Goal: Task Accomplishment & Management: Manage account settings

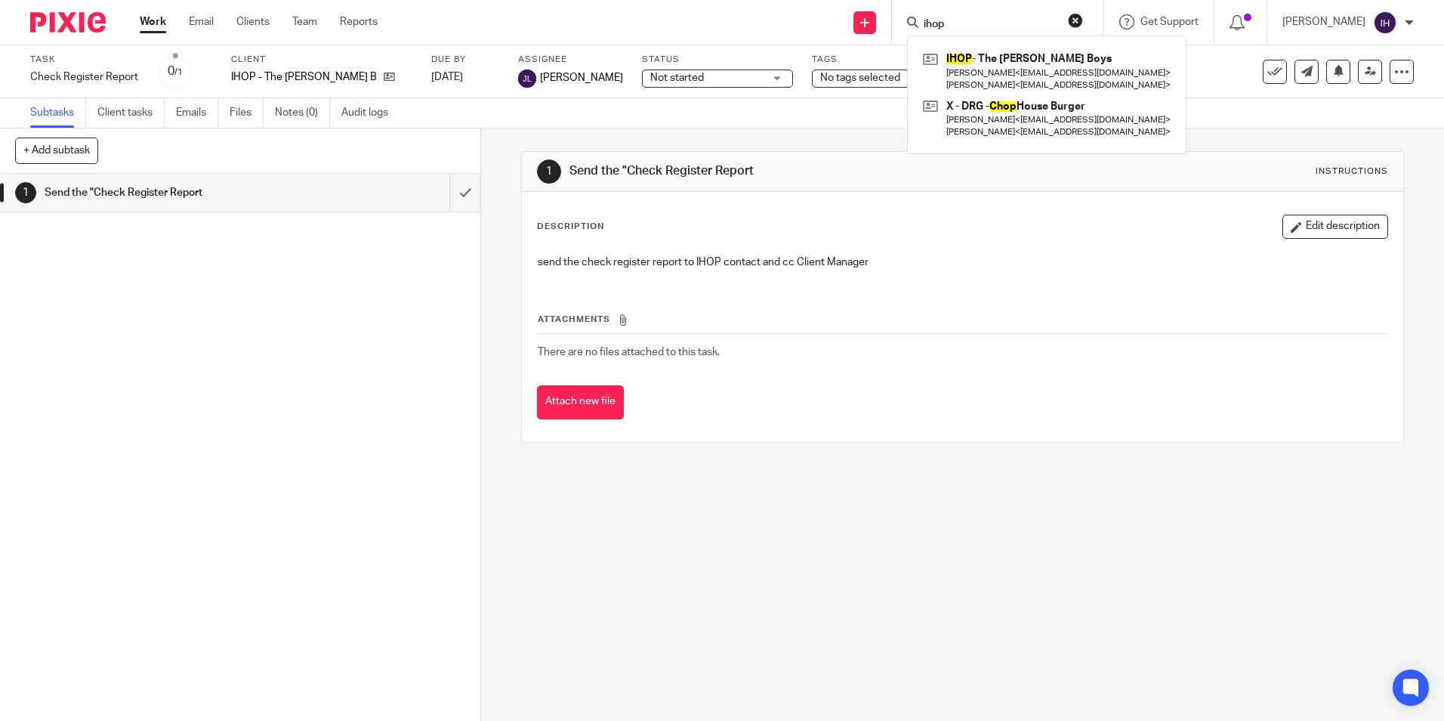
click at [961, 11] on div "ihop IHOP - The Goldner Boys Neal Goldner < nrgoldner@aol.com > Doug Goldner < …" at bounding box center [997, 22] width 211 height 45
click at [967, 20] on input "ihop" at bounding box center [990, 25] width 136 height 14
click at [626, 508] on div "1 Send the "Check Register Report Instructions Description Edit description sen…" at bounding box center [962, 424] width 963 height 592
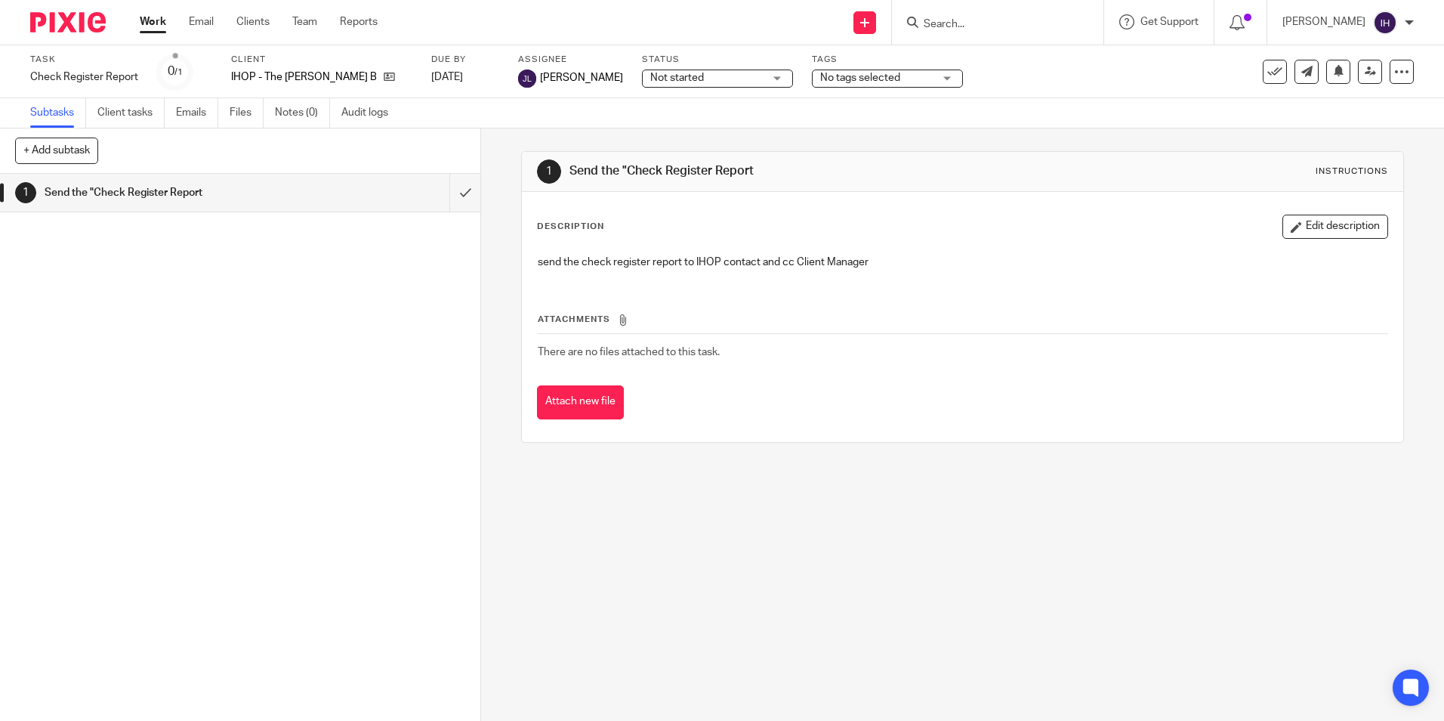
click at [767, 483] on div "1 Send the "Check Register Report Instructions Description Edit description sen…" at bounding box center [962, 424] width 963 height 592
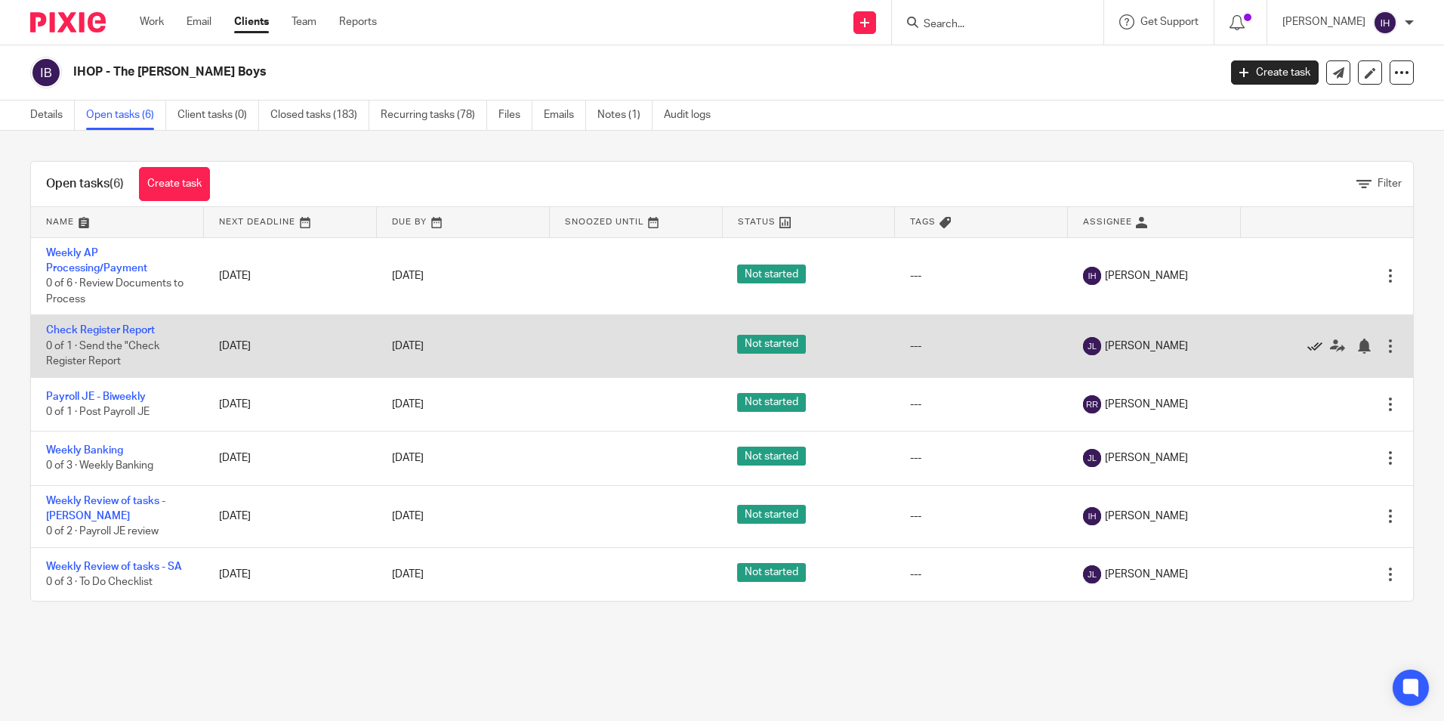
click at [1307, 345] on icon at bounding box center [1314, 345] width 15 height 15
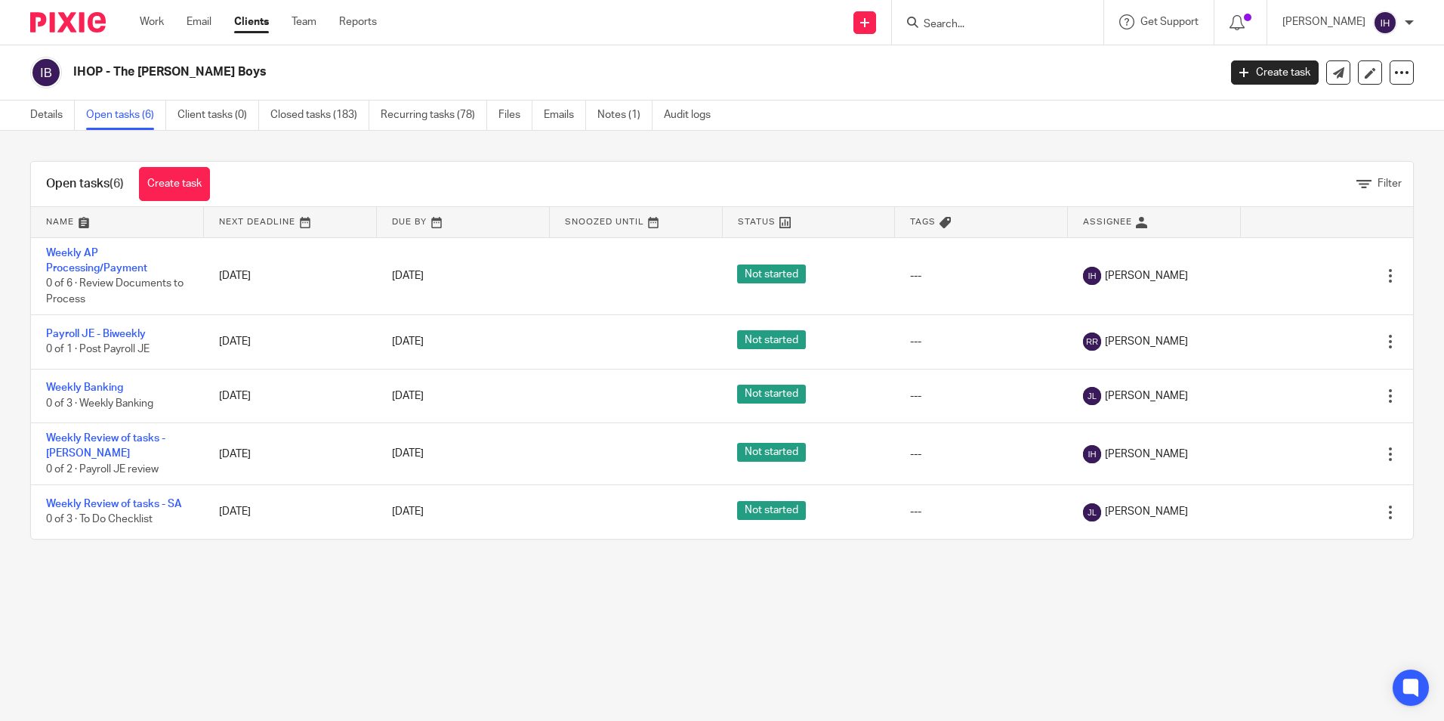
click at [942, 23] on input "Search" at bounding box center [990, 25] width 136 height 14
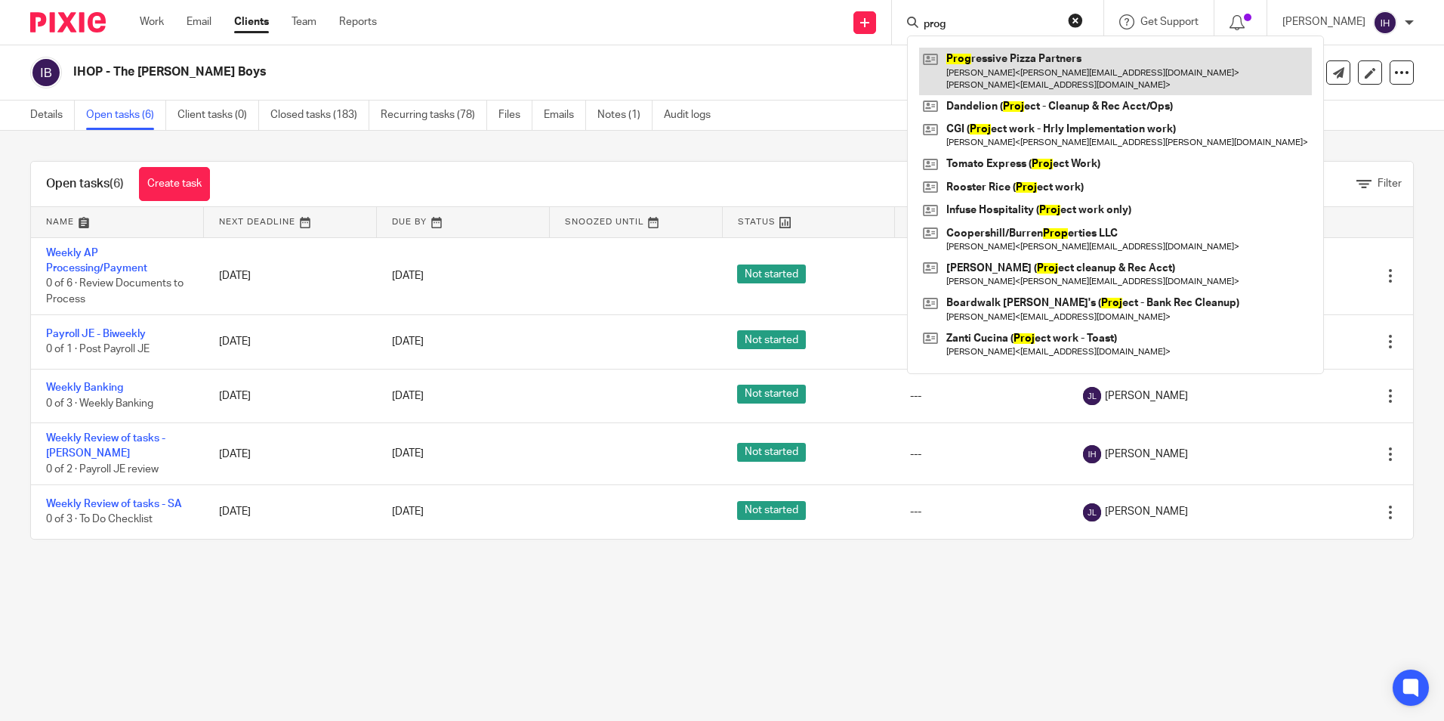
type input "prog"
click at [935, 59] on link at bounding box center [1115, 71] width 393 height 47
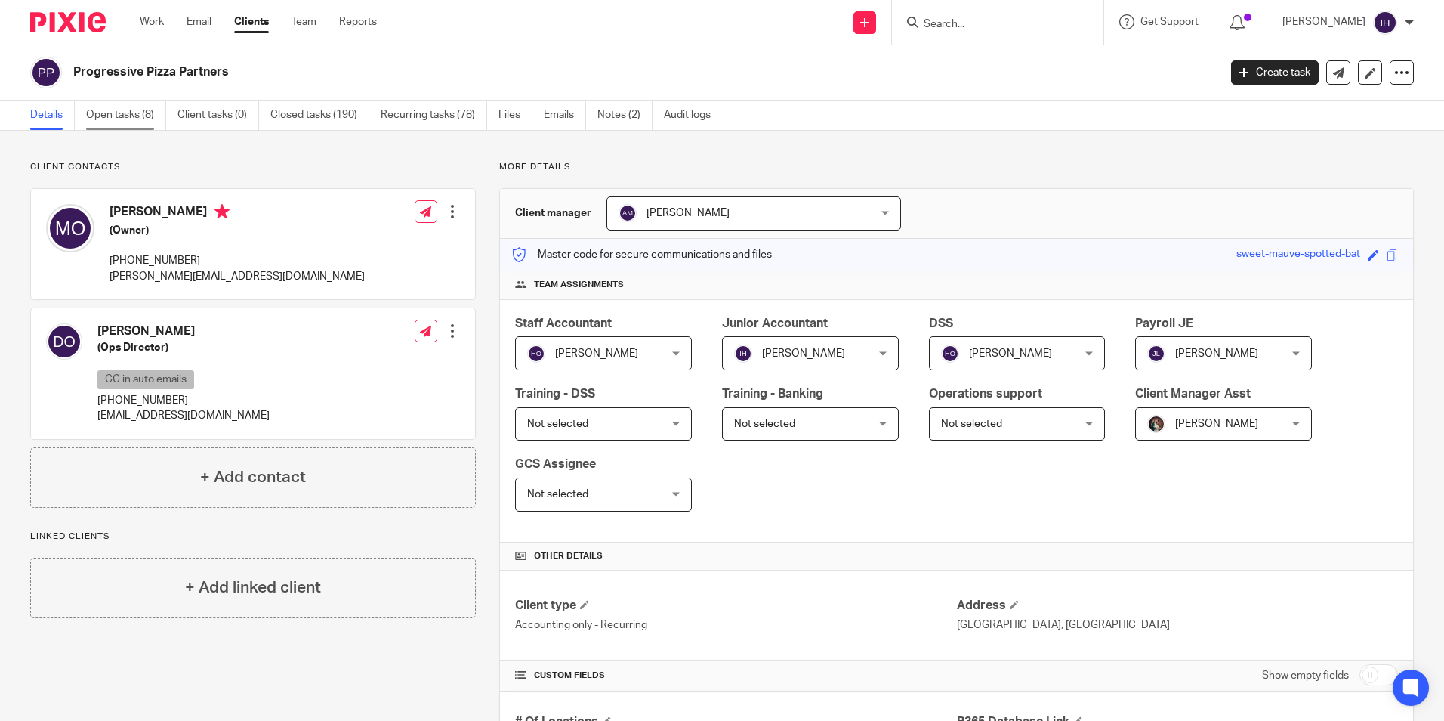
click at [137, 110] on link "Open tasks (8)" at bounding box center [126, 114] width 80 height 29
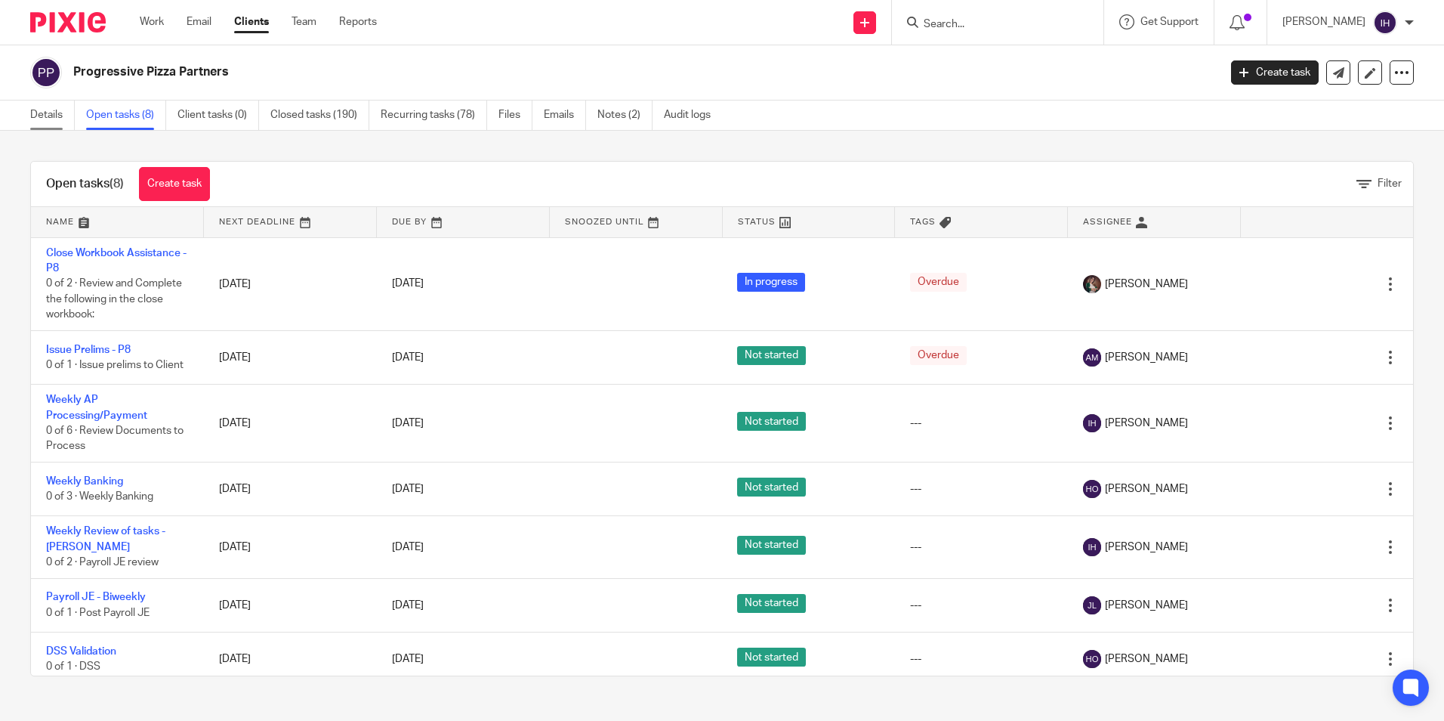
click at [40, 105] on link "Details" at bounding box center [52, 114] width 45 height 29
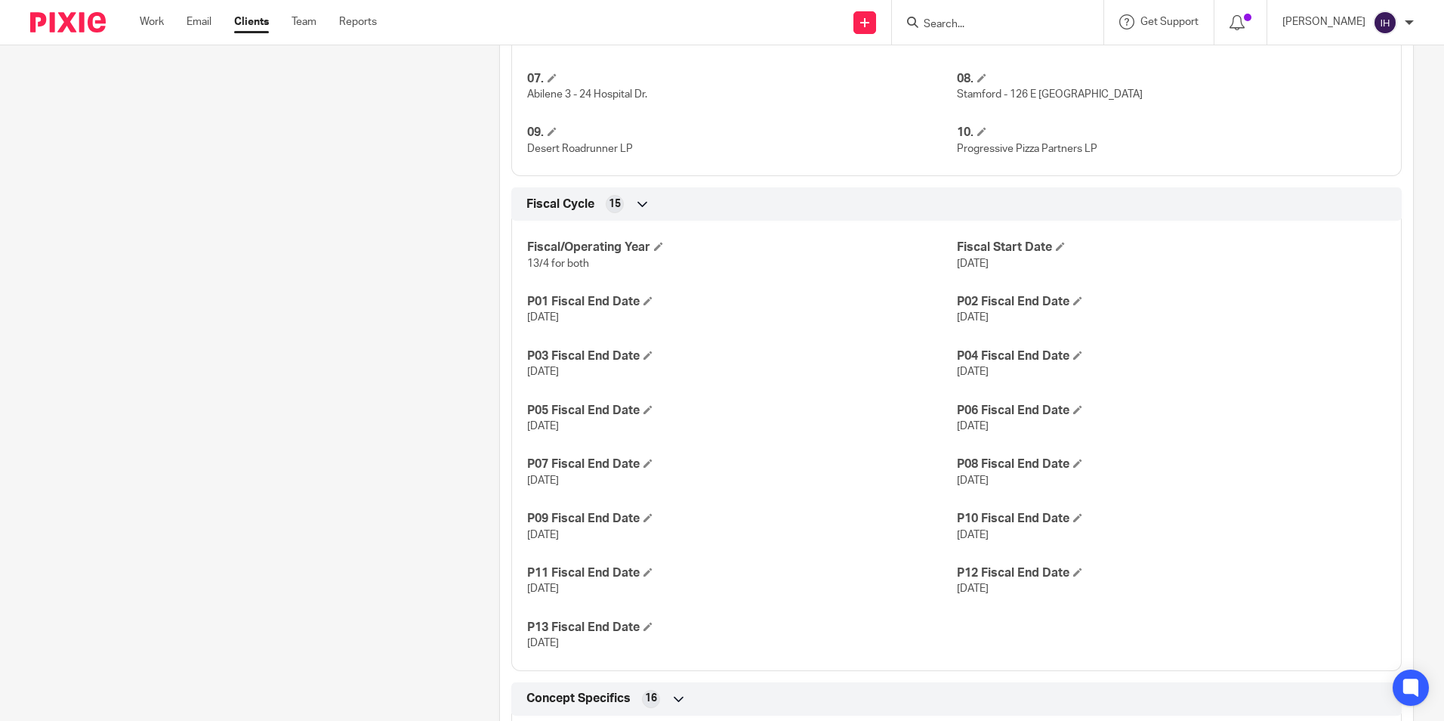
scroll to position [1133, 0]
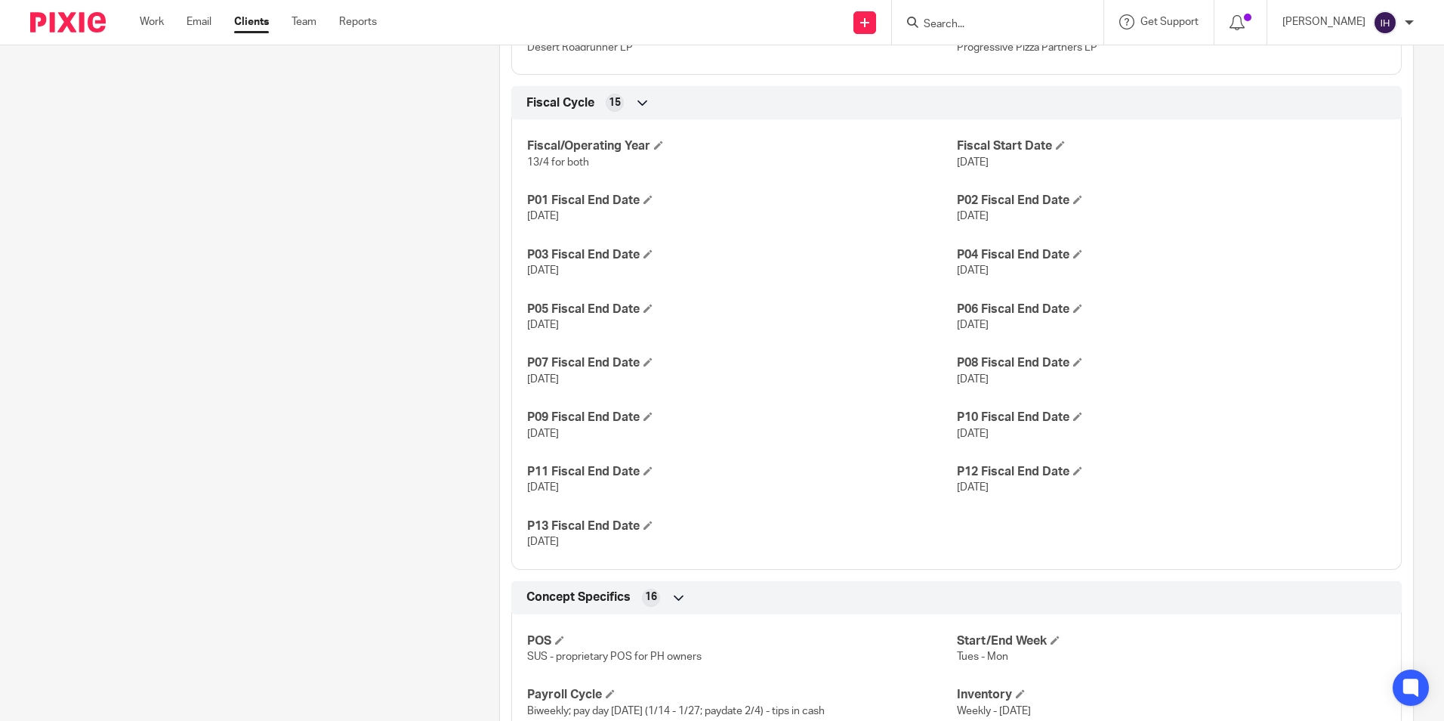
click at [415, 175] on div "Client contacts [PERSON_NAME] (Ops Director) CC in auto emails [PHONE_NUMBER] […" at bounding box center [241, 59] width 469 height 2063
click at [234, 174] on div "Client contacts [PERSON_NAME] (Ops Director) CC in auto emails [PHONE_NUMBER] […" at bounding box center [241, 59] width 469 height 2063
click at [278, 292] on div "Client contacts [PERSON_NAME] (Ops Director) CC in auto emails [PHONE_NUMBER] […" at bounding box center [241, 59] width 469 height 2063
